Goal: Task Accomplishment & Management: Complete application form

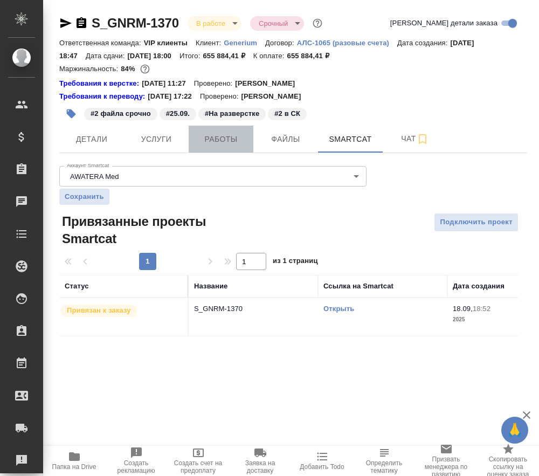
click at [205, 134] on span "Работы" at bounding box center [221, 138] width 52 height 13
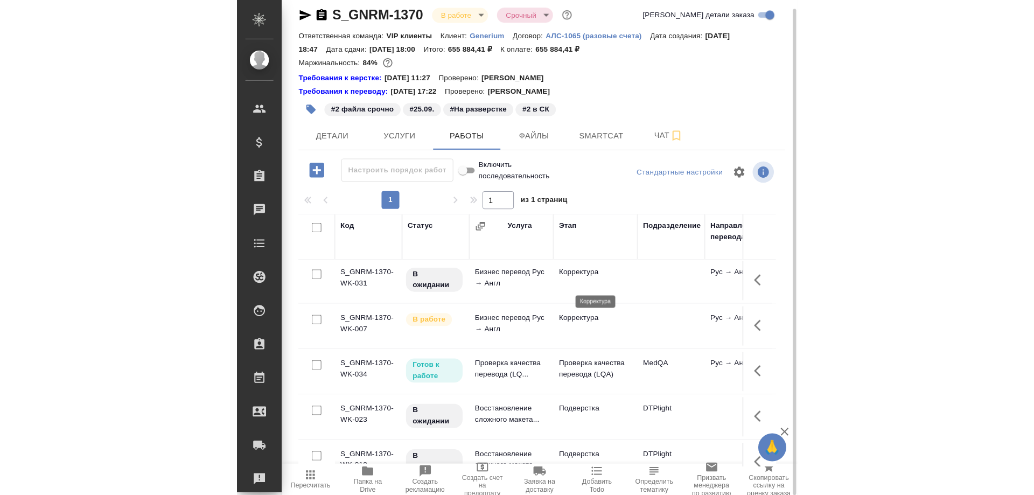
scroll to position [646, 0]
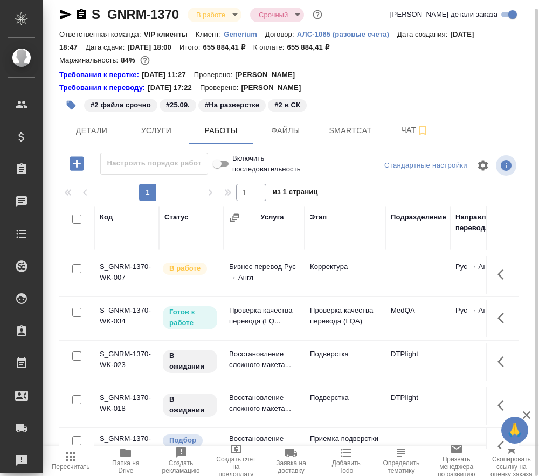
click at [242, 311] on td "Проверка качества перевода (LQ..." at bounding box center [264, 318] width 81 height 38
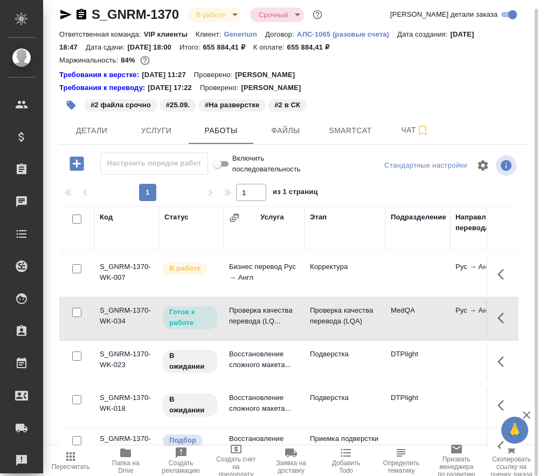
click at [242, 311] on td "Проверка качества перевода (LQ..." at bounding box center [264, 318] width 81 height 38
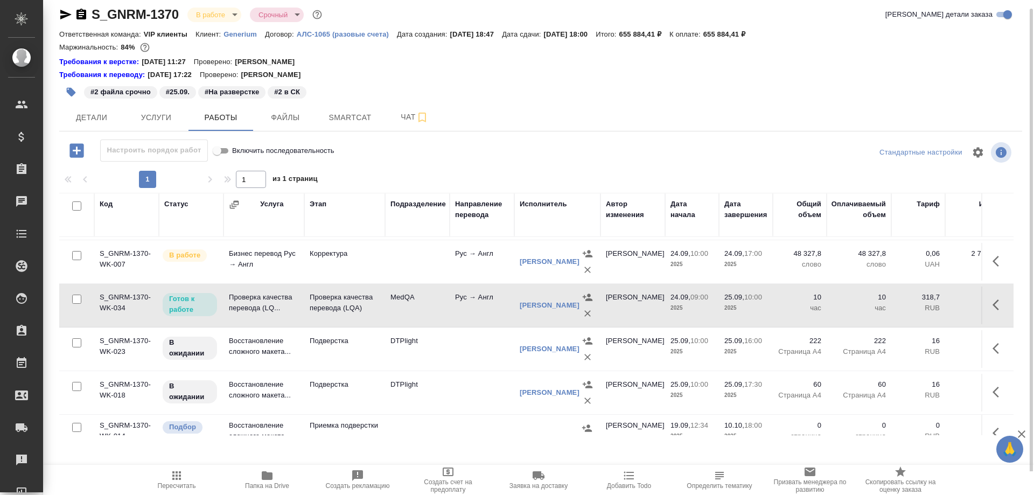
click at [65, 12] on icon "button" at bounding box center [65, 15] width 11 height 10
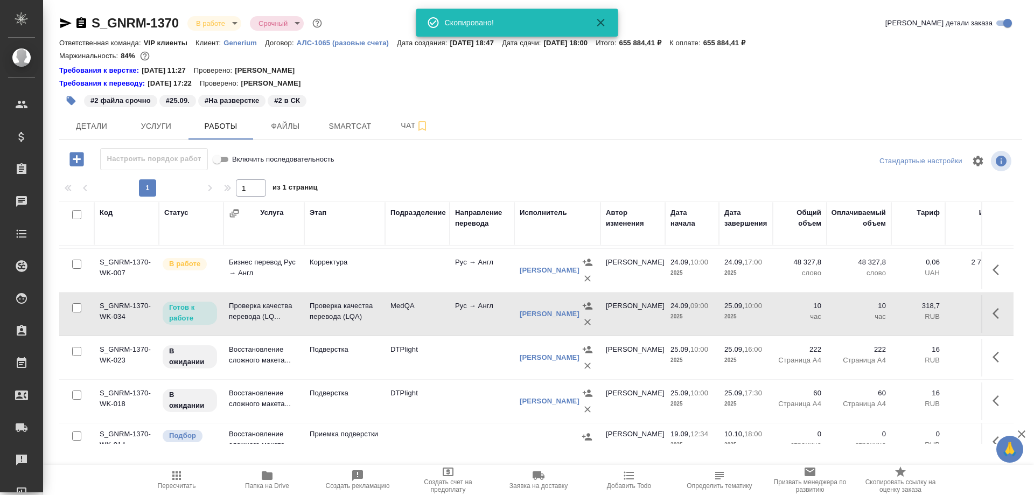
scroll to position [0, 0]
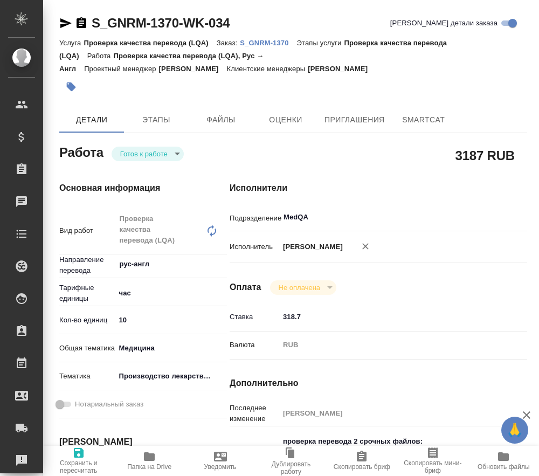
type textarea "x"
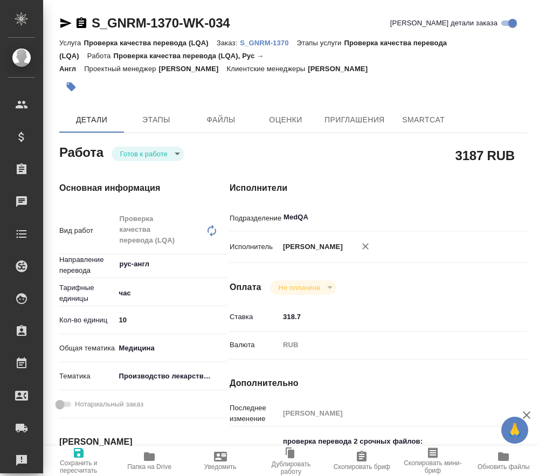
type textarea "x"
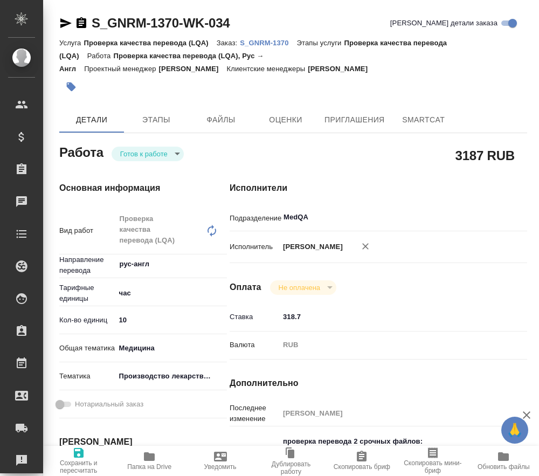
type textarea "x"
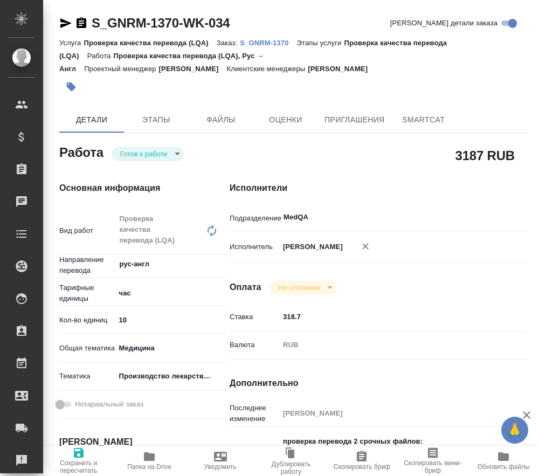
type textarea "x"
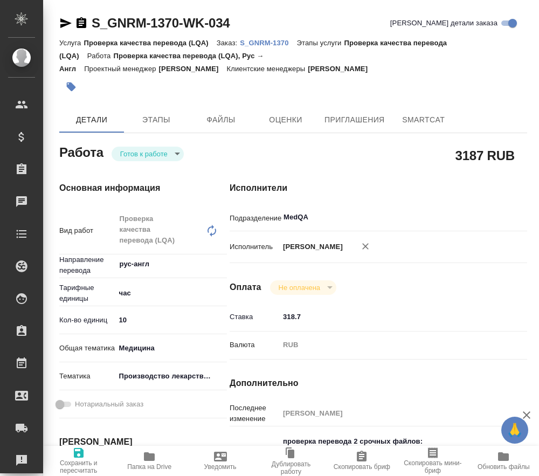
type textarea "x"
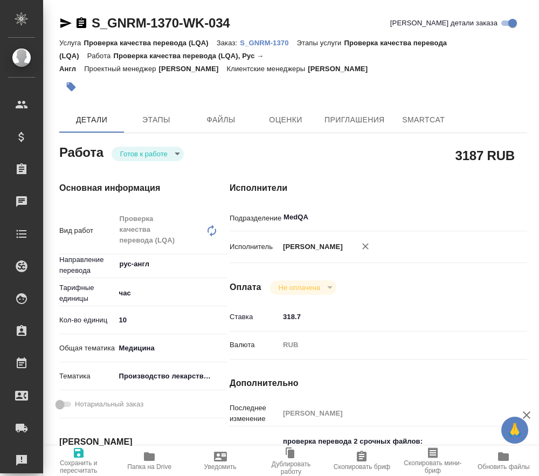
type textarea "x"
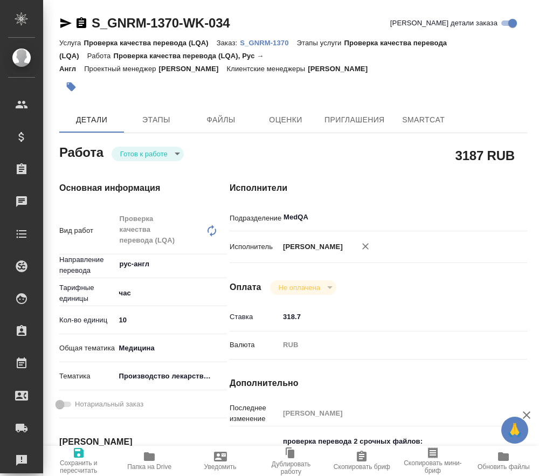
type textarea "x"
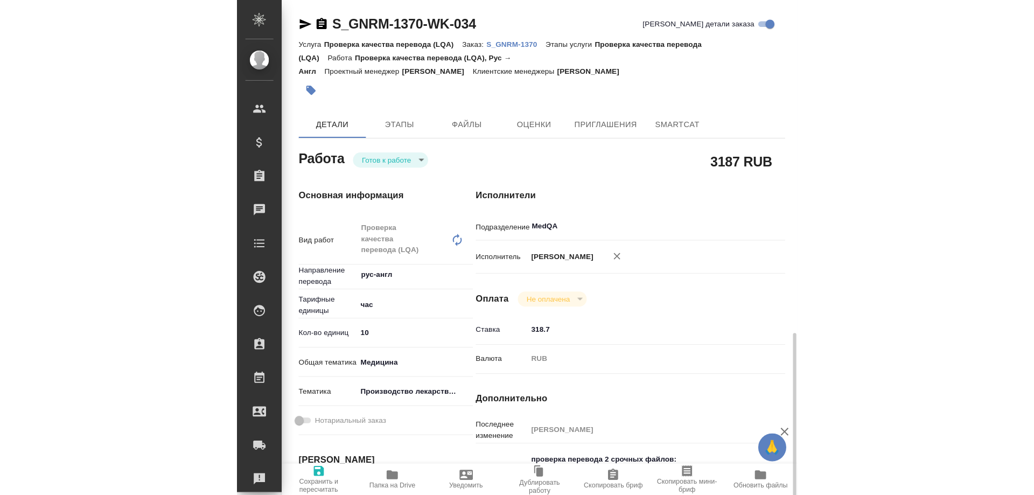
scroll to position [215, 0]
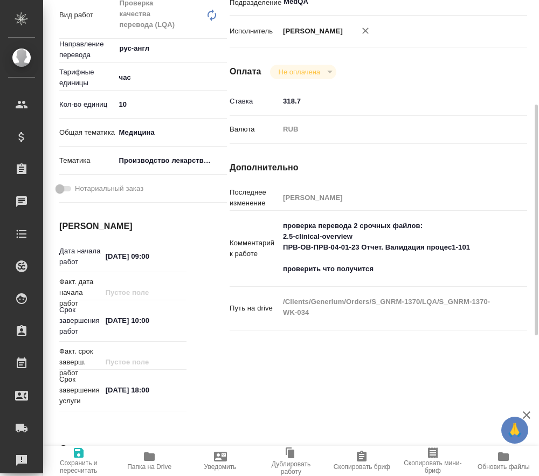
type textarea "x"
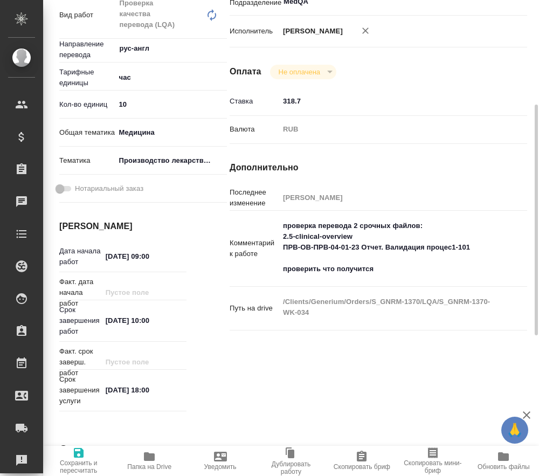
type textarea "x"
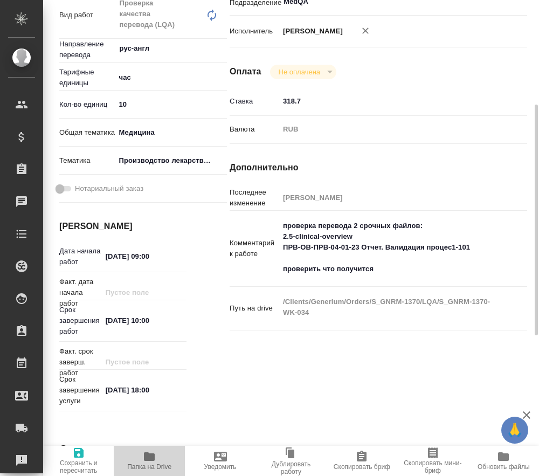
click at [159, 457] on span "Папка на Drive" at bounding box center [149, 460] width 58 height 20
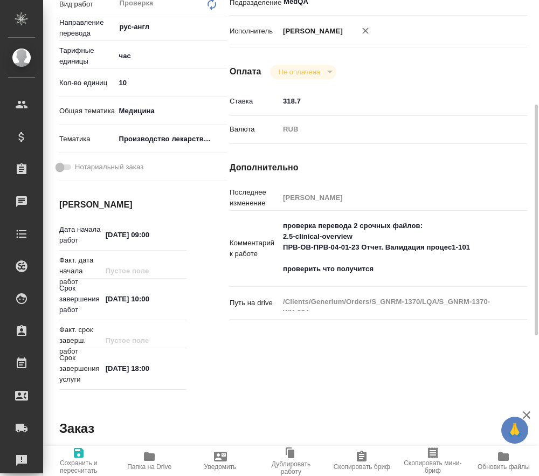
type textarea "x"
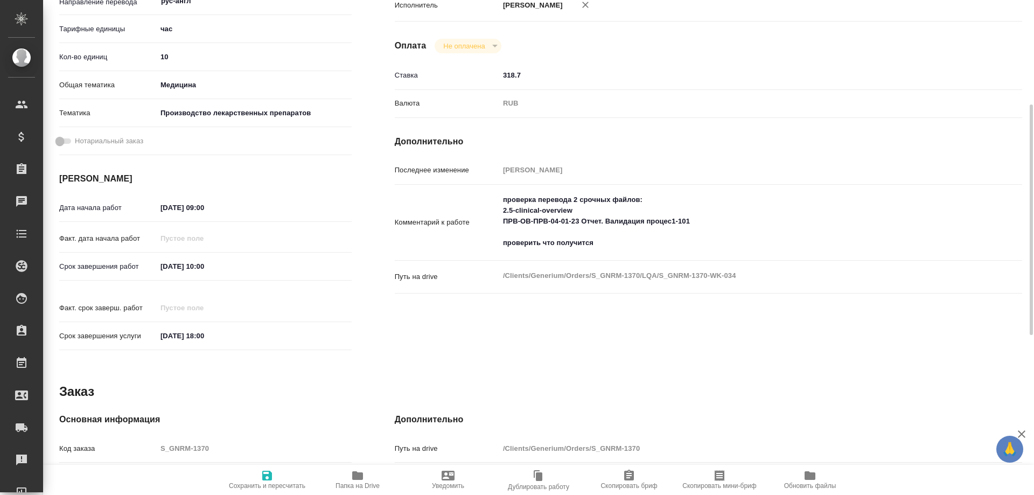
type textarea "x"
